Goal: Task Accomplishment & Management: Manage account settings

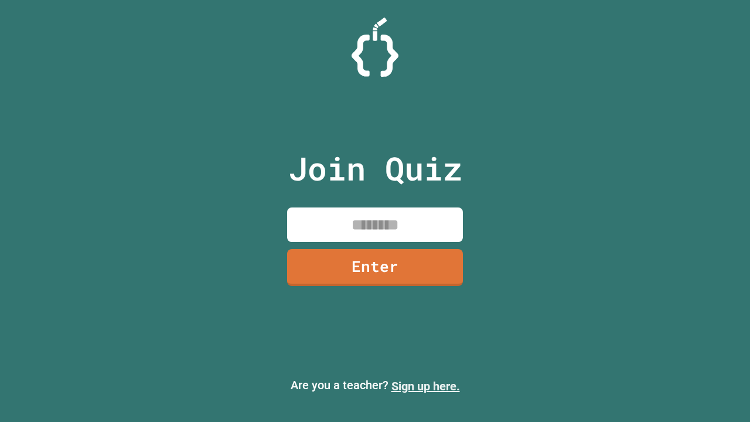
click at [426, 386] on link "Sign up here." at bounding box center [426, 386] width 69 height 14
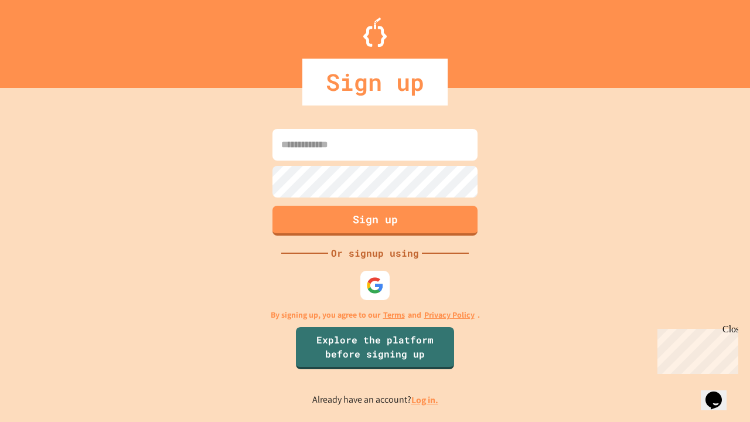
click at [426, 400] on link "Log in." at bounding box center [424, 400] width 27 height 12
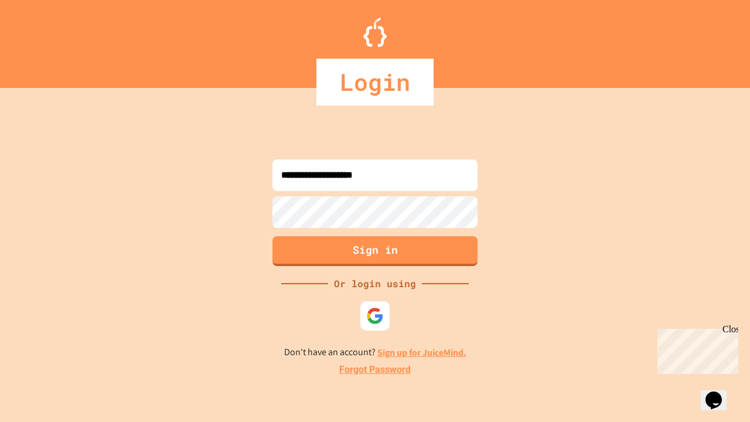
type input "**********"
